Goal: Register for event/course

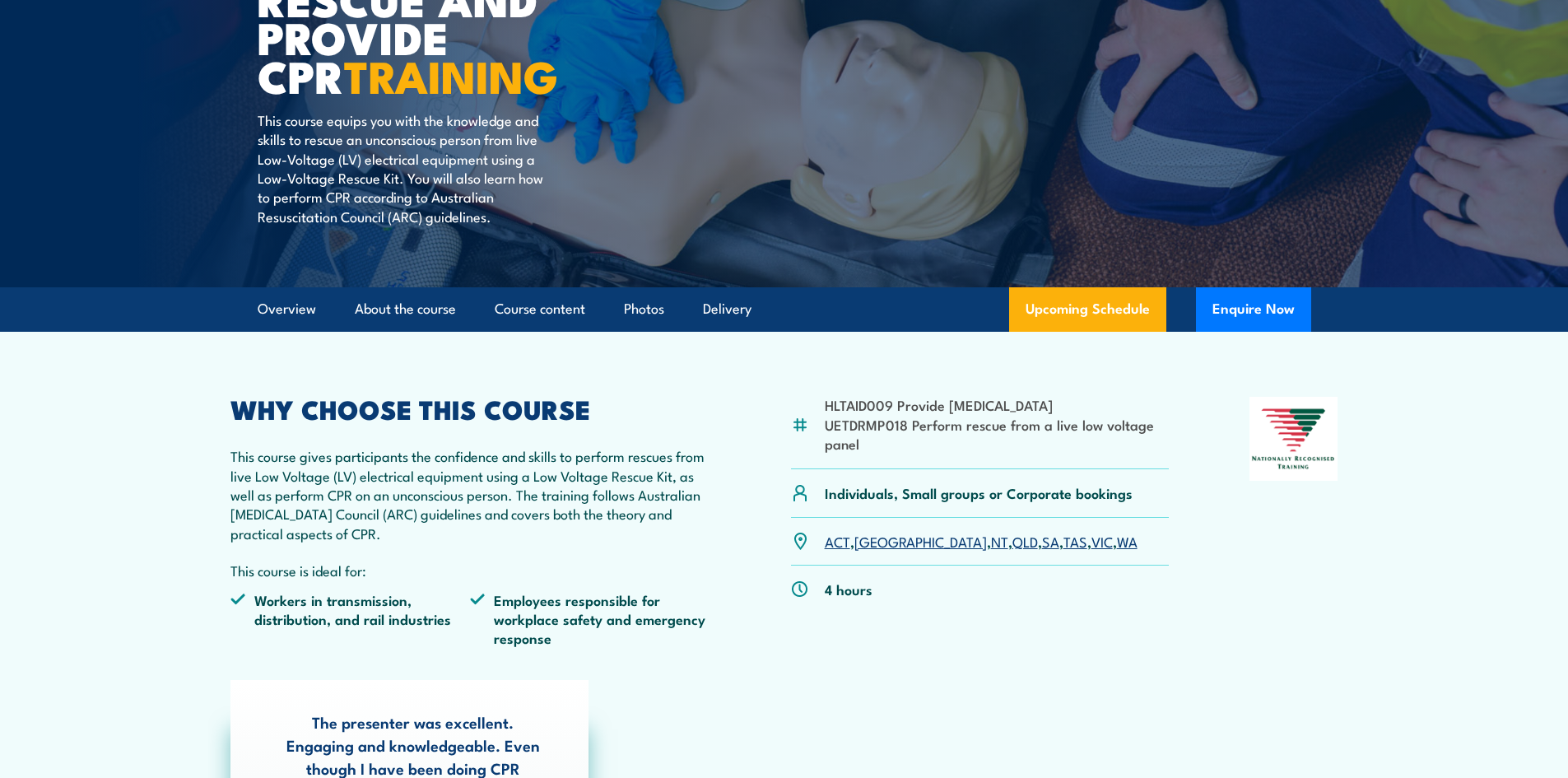
scroll to position [247, 0]
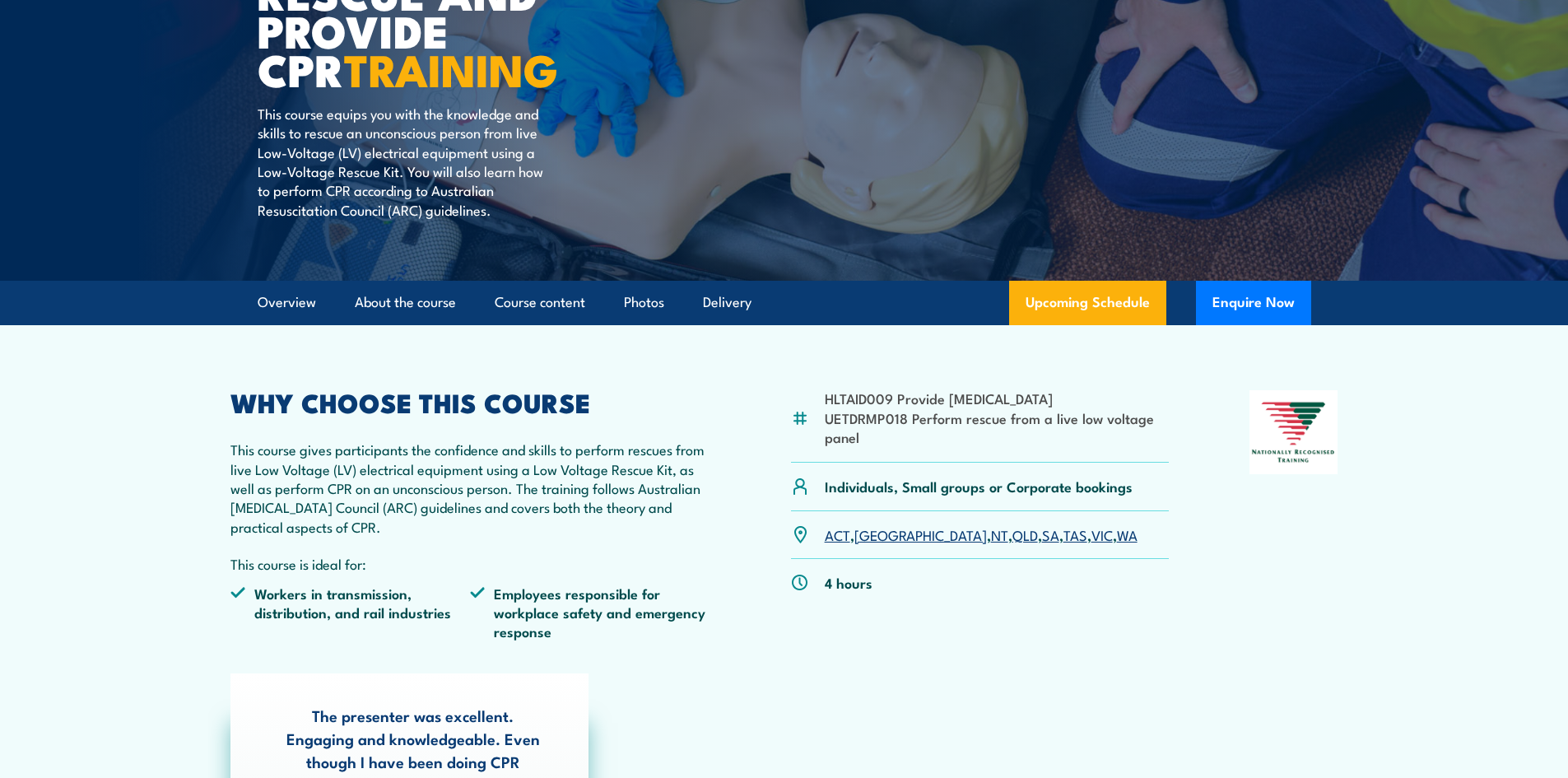
click at [991, 539] on link "NT" at bounding box center [999, 535] width 17 height 20
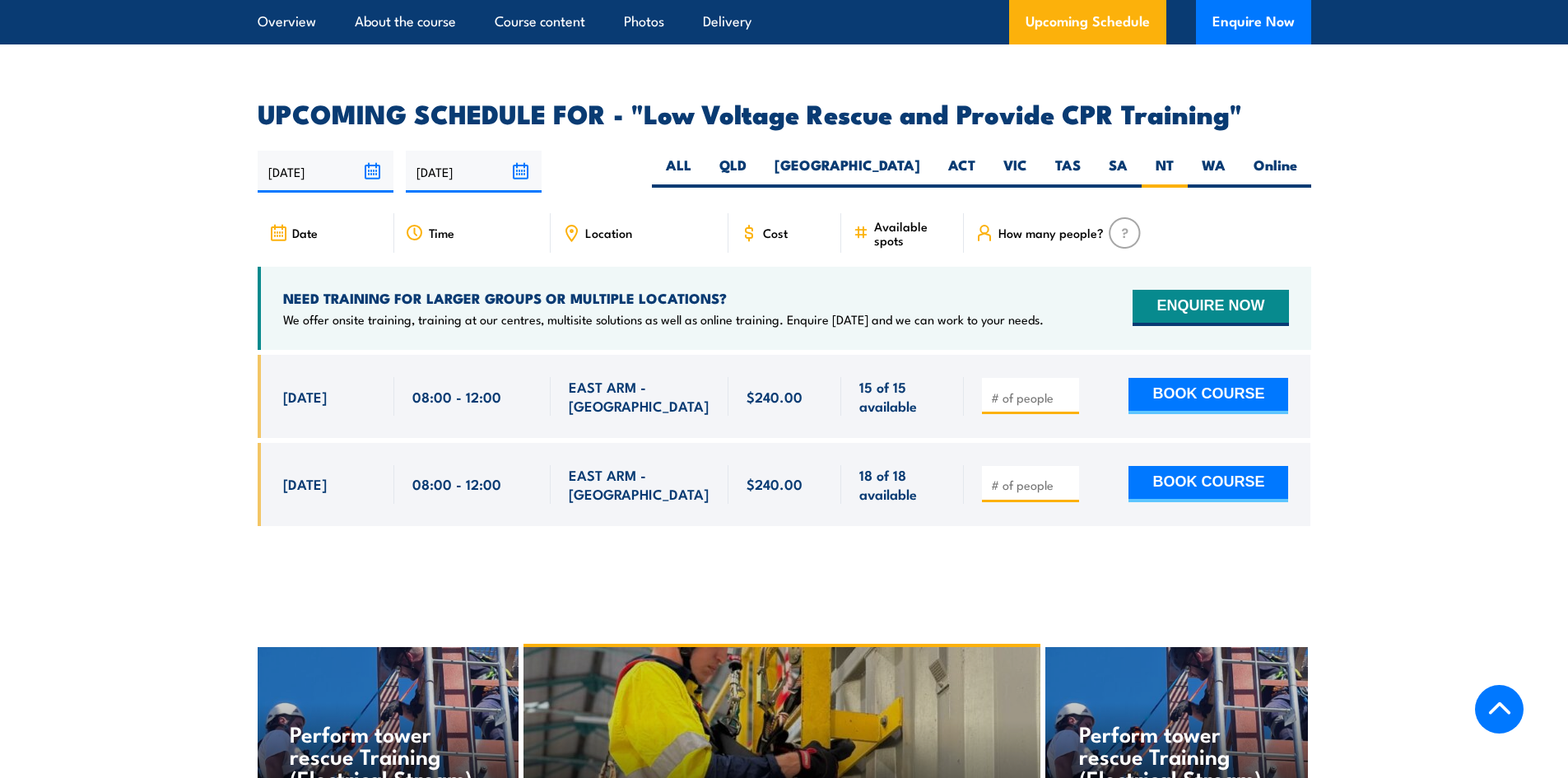
scroll to position [2771, 0]
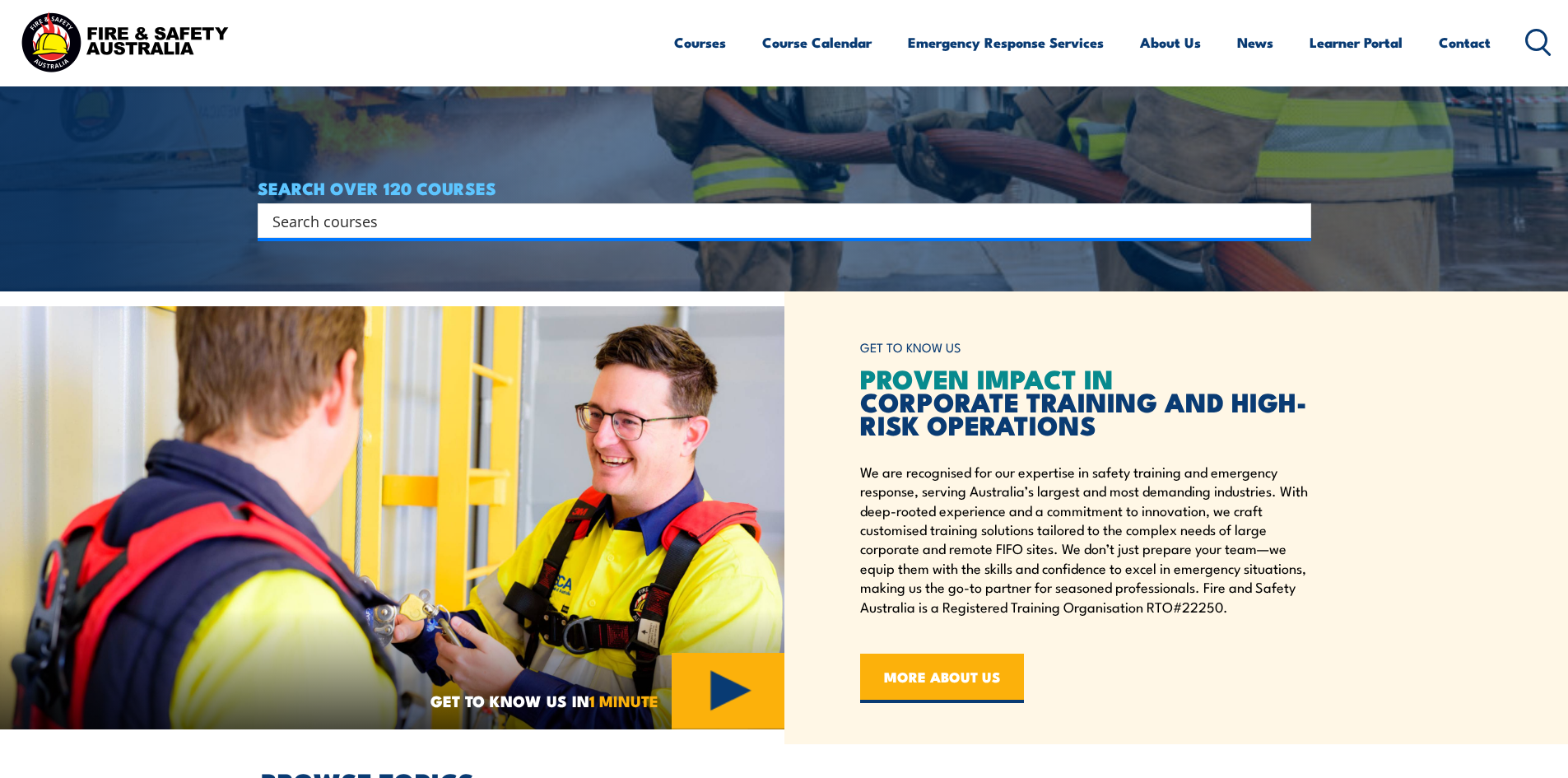
scroll to position [494, 0]
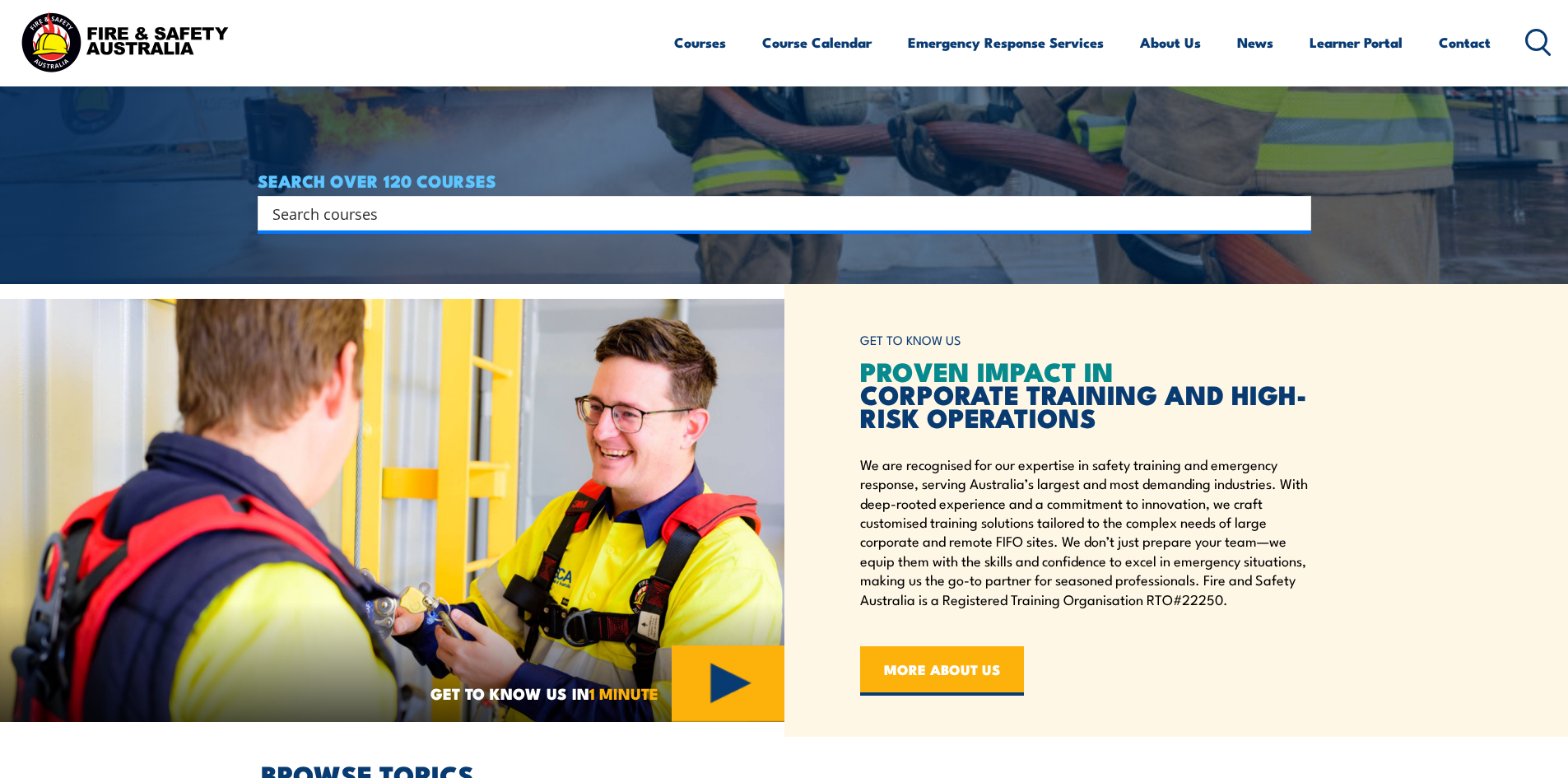
click at [783, 214] on input "Search input" at bounding box center [774, 213] width 1003 height 25
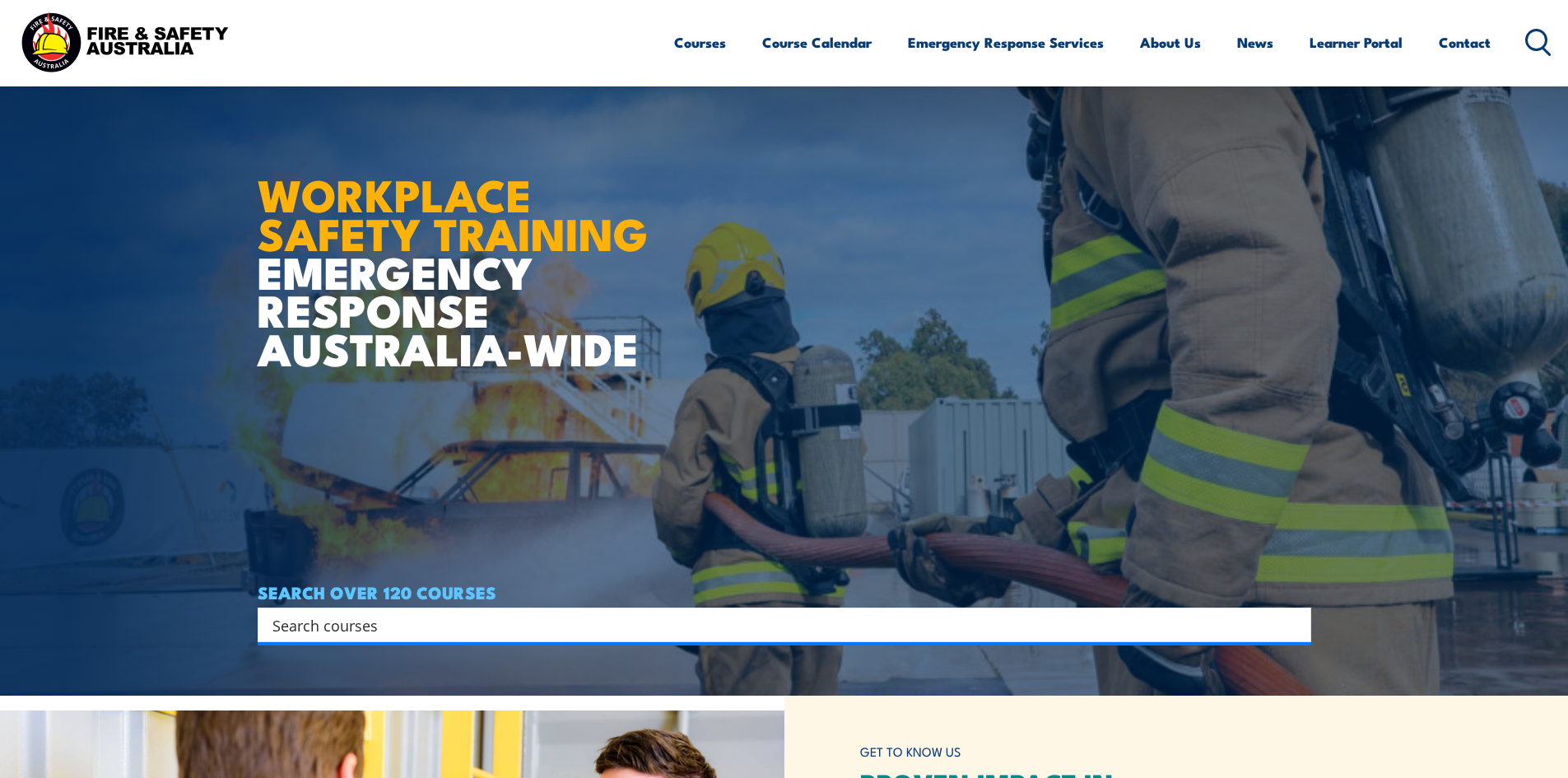
scroll to position [0, 0]
